Goal: Navigation & Orientation: Find specific page/section

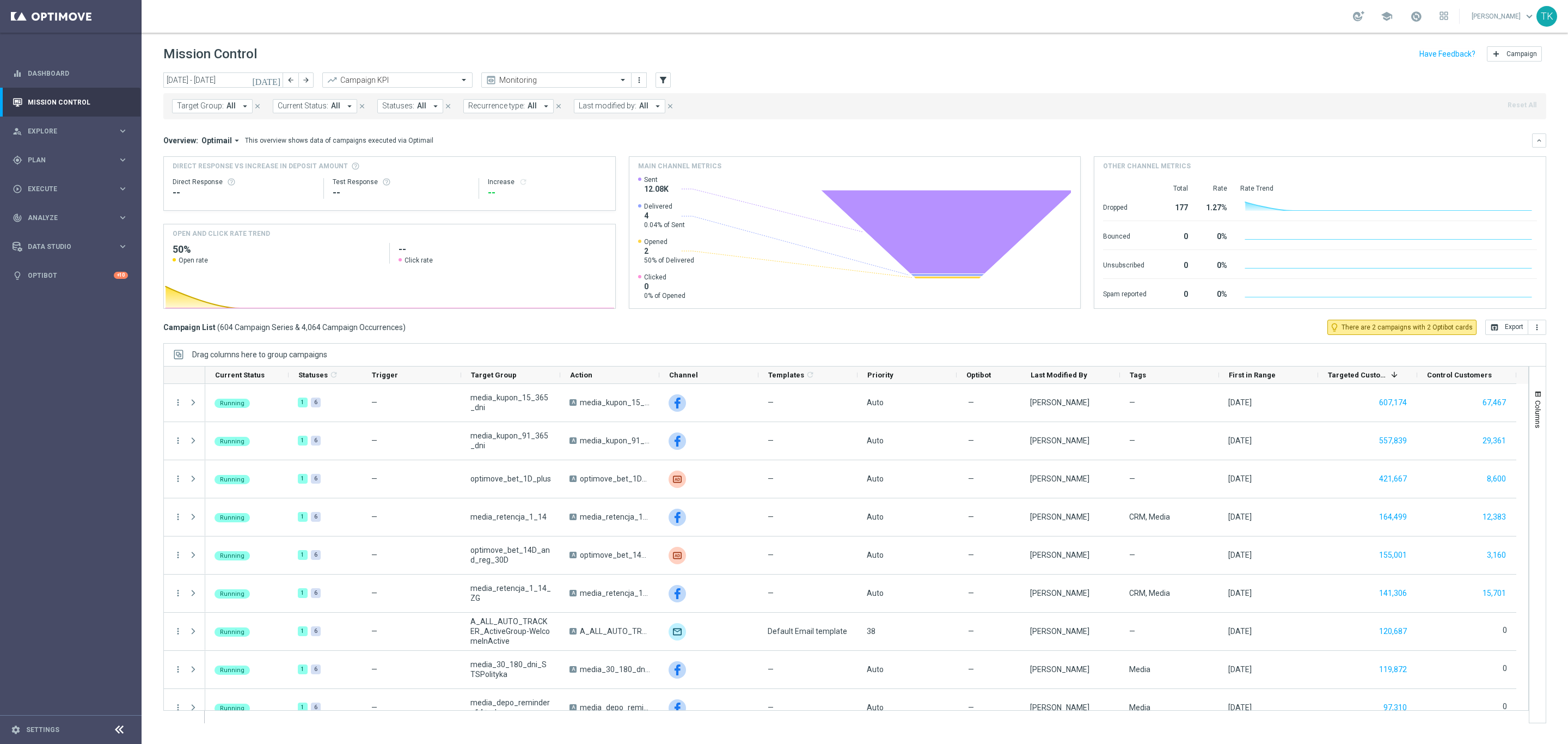
click at [1409, 23] on link at bounding box center [1416, 17] width 14 height 17
click at [1541, 17] on div "TK" at bounding box center [1547, 16] width 21 height 21
click at [1470, 154] on div "logout Logout" at bounding box center [1486, 162] width 108 height 20
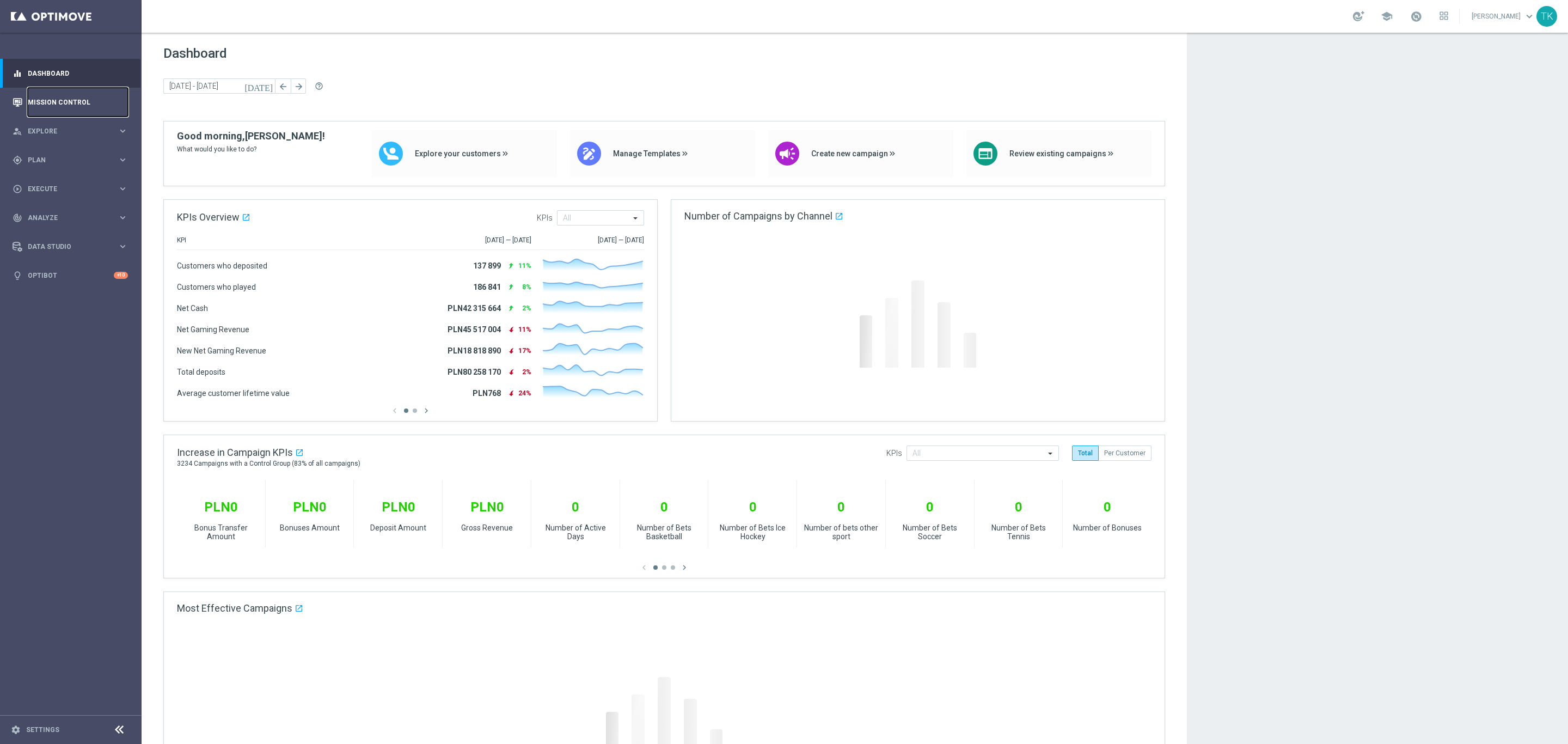
click at [62, 101] on link "Mission Control" at bounding box center [77, 102] width 100 height 29
